Goal: Navigation & Orientation: Find specific page/section

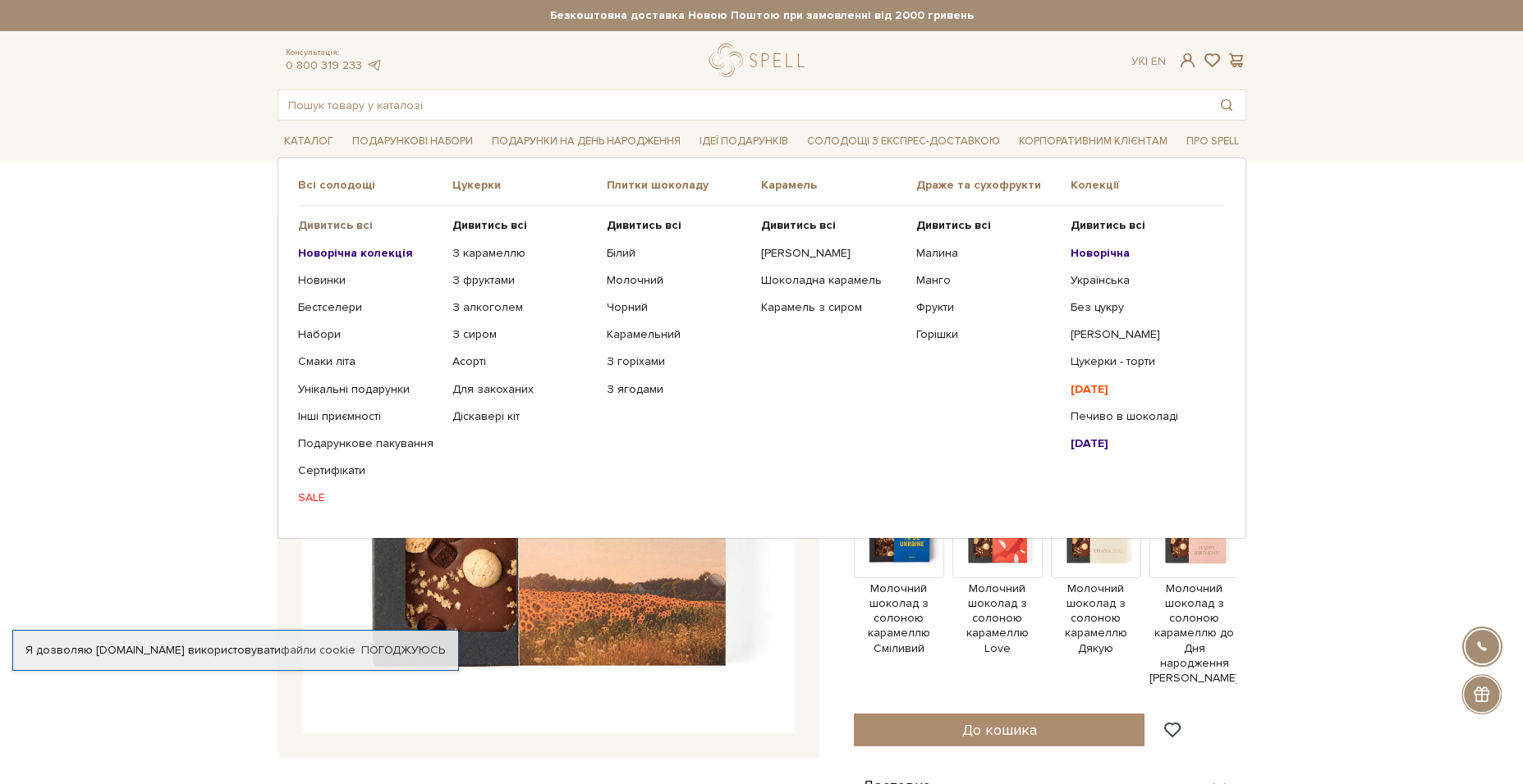
click at [338, 225] on b "Дивитись всі" at bounding box center [335, 225] width 75 height 14
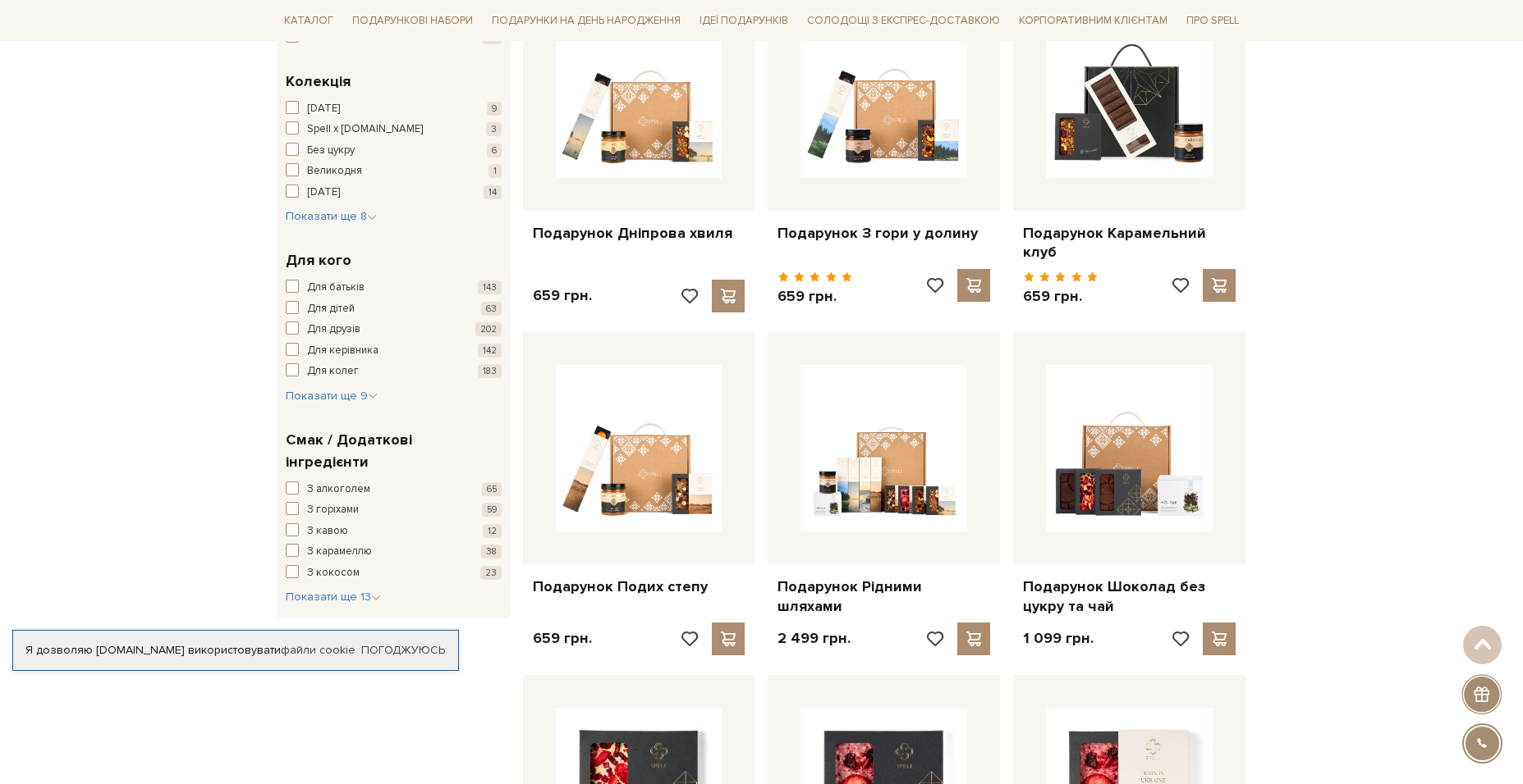
scroll to position [738, 0]
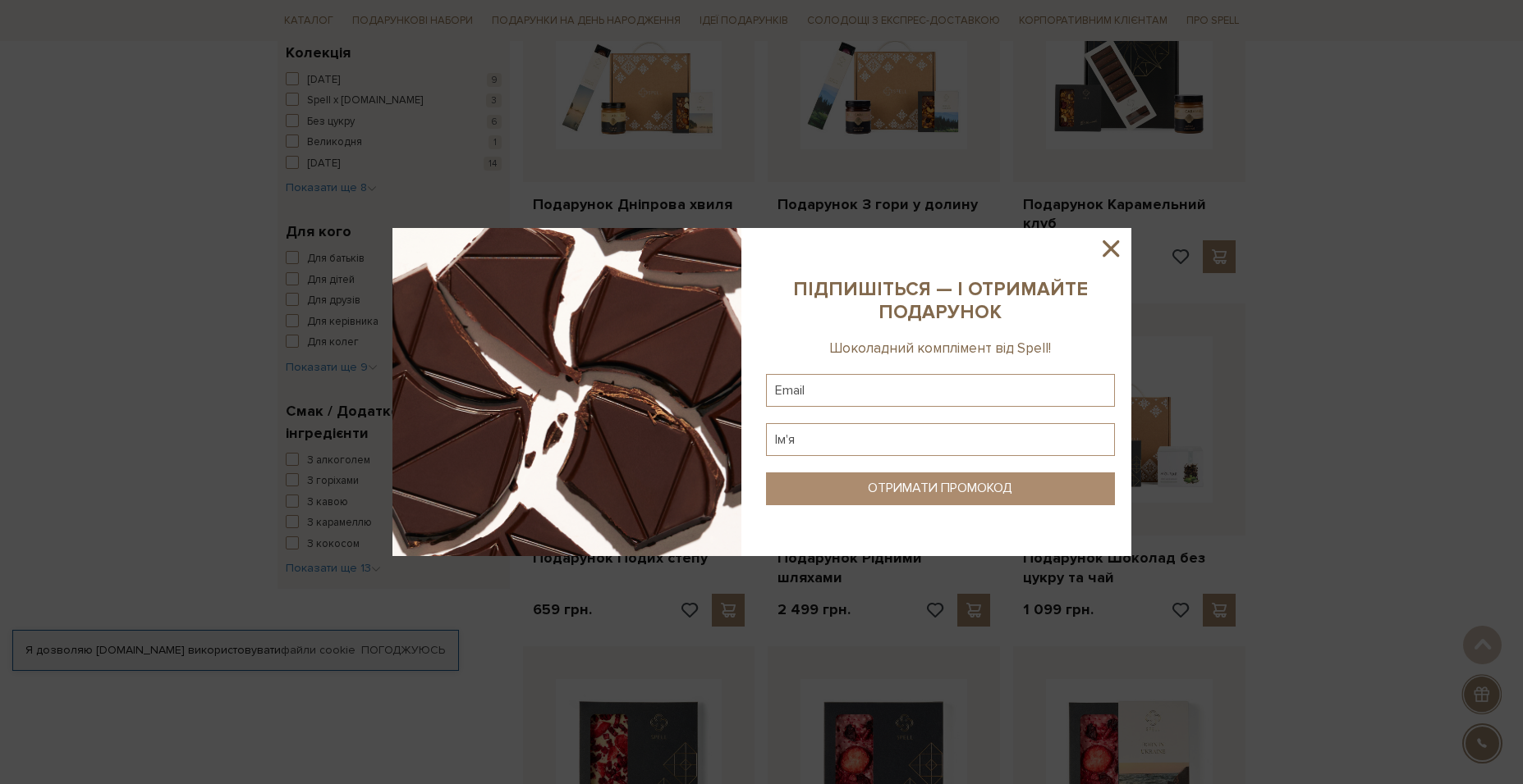
click at [1107, 255] on icon at bounding box center [1111, 248] width 28 height 28
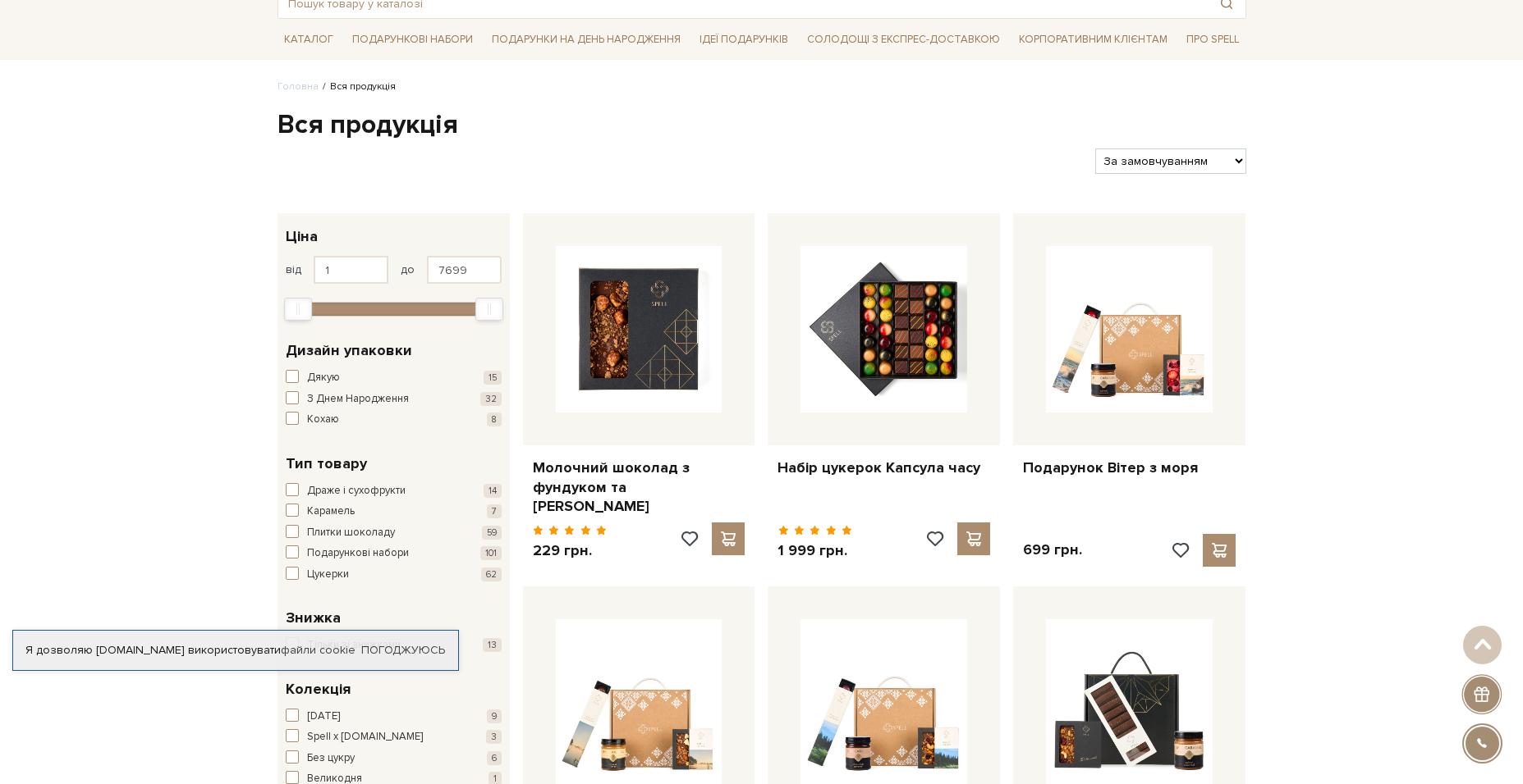
scroll to position [82, 0]
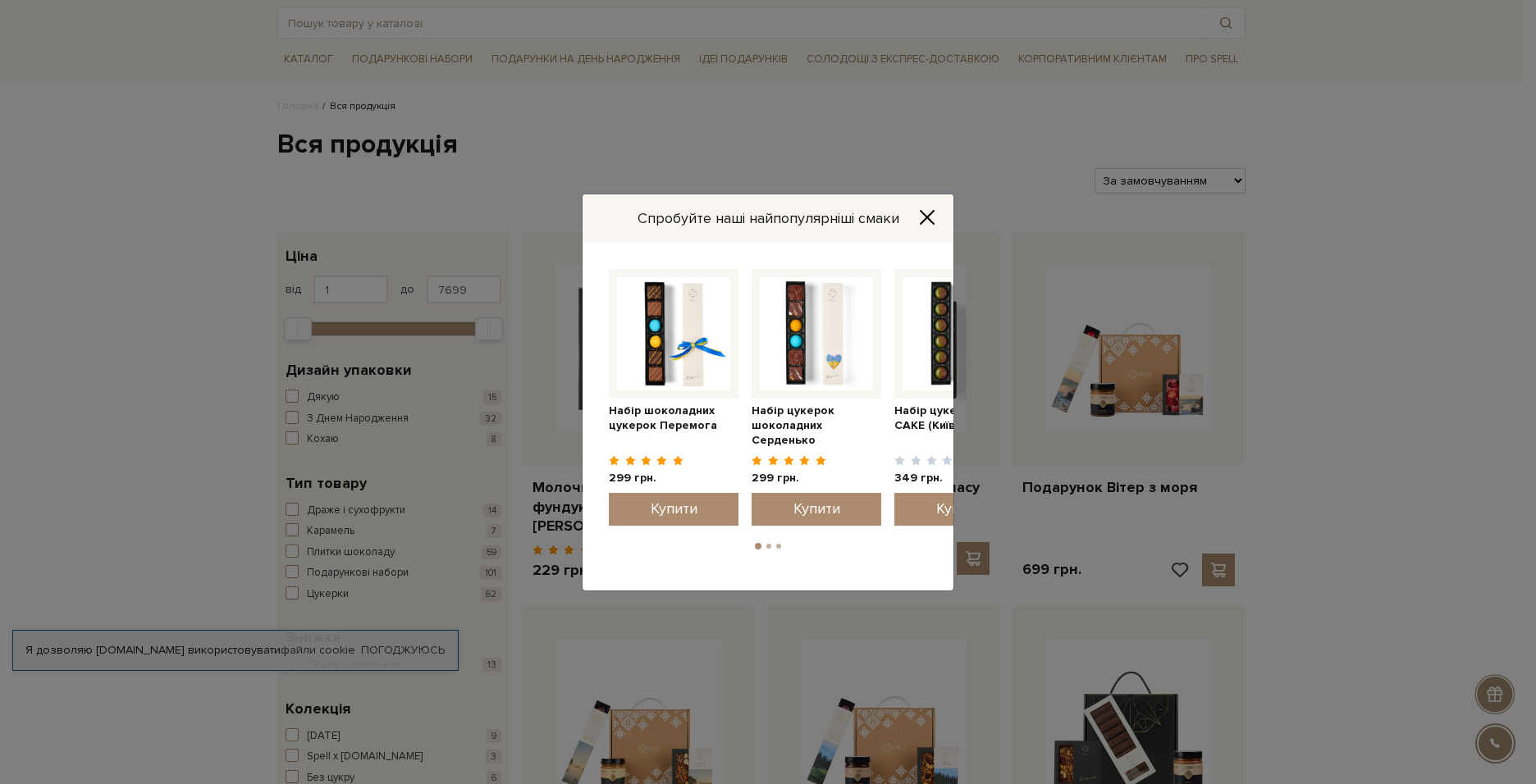
click at [926, 215] on icon "Close" at bounding box center [927, 217] width 17 height 17
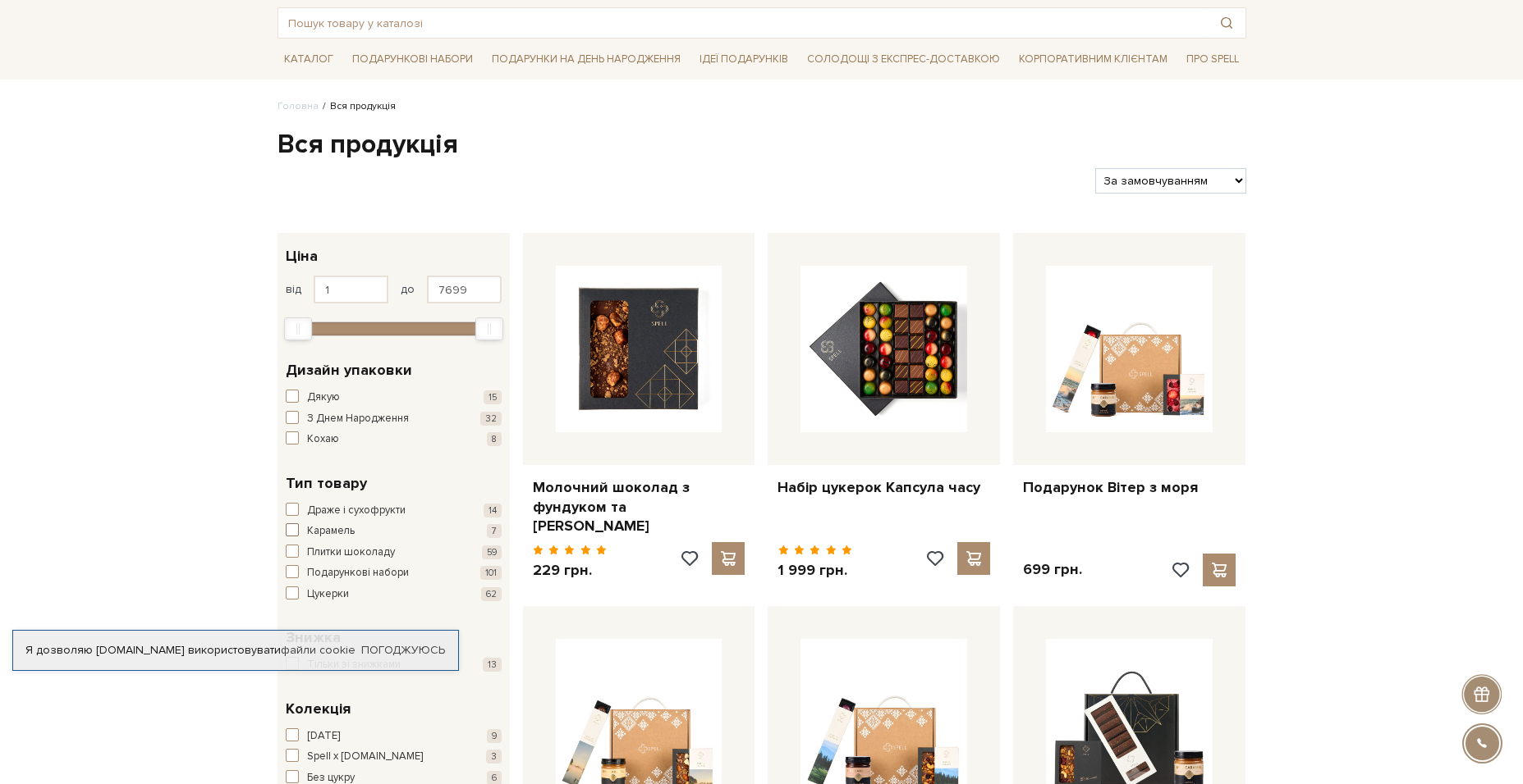
click at [293, 528] on span "button" at bounding box center [291, 529] width 13 height 13
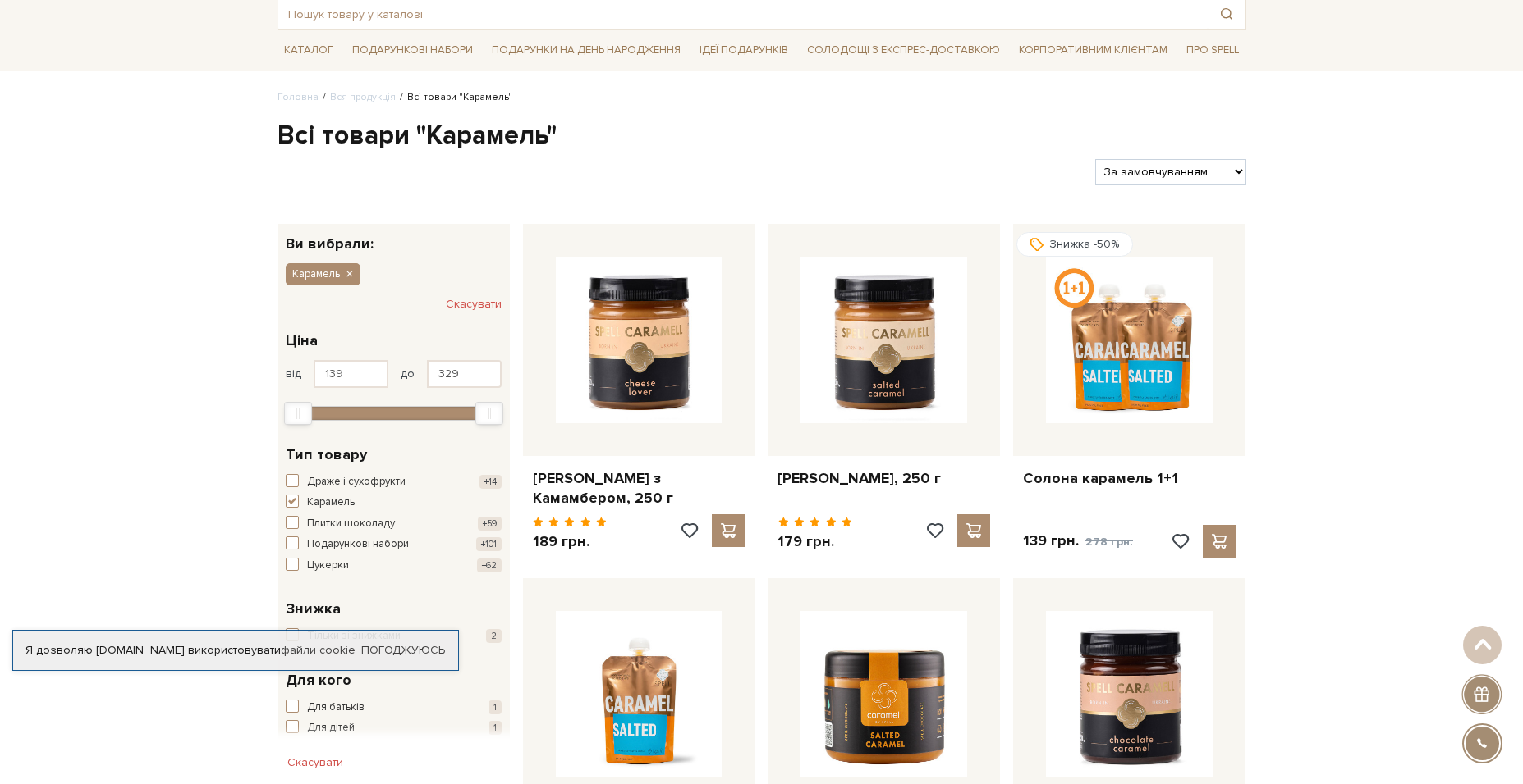
scroll to position [82, 0]
